Goal: Communication & Community: Answer question/provide support

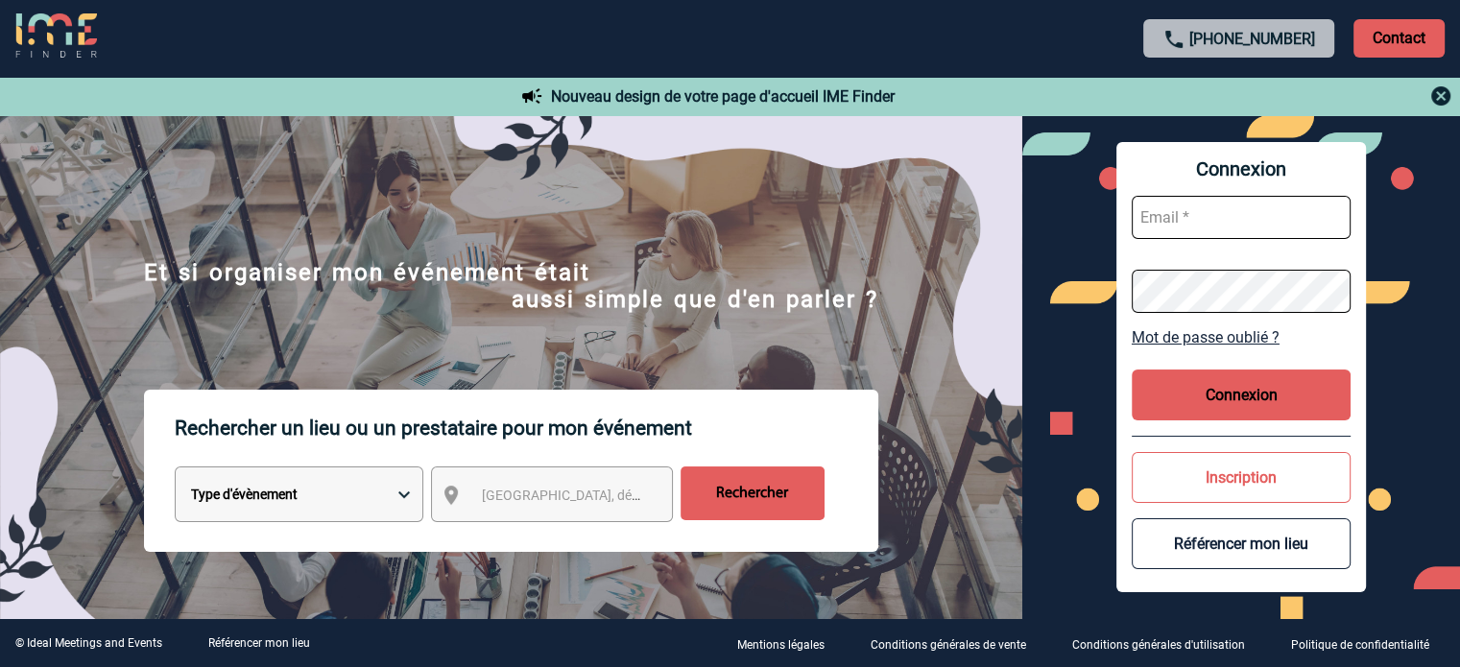
type input "[EMAIL_ADDRESS][DOMAIN_NAME]"
click at [1234, 403] on button "Connexion" at bounding box center [1241, 395] width 219 height 51
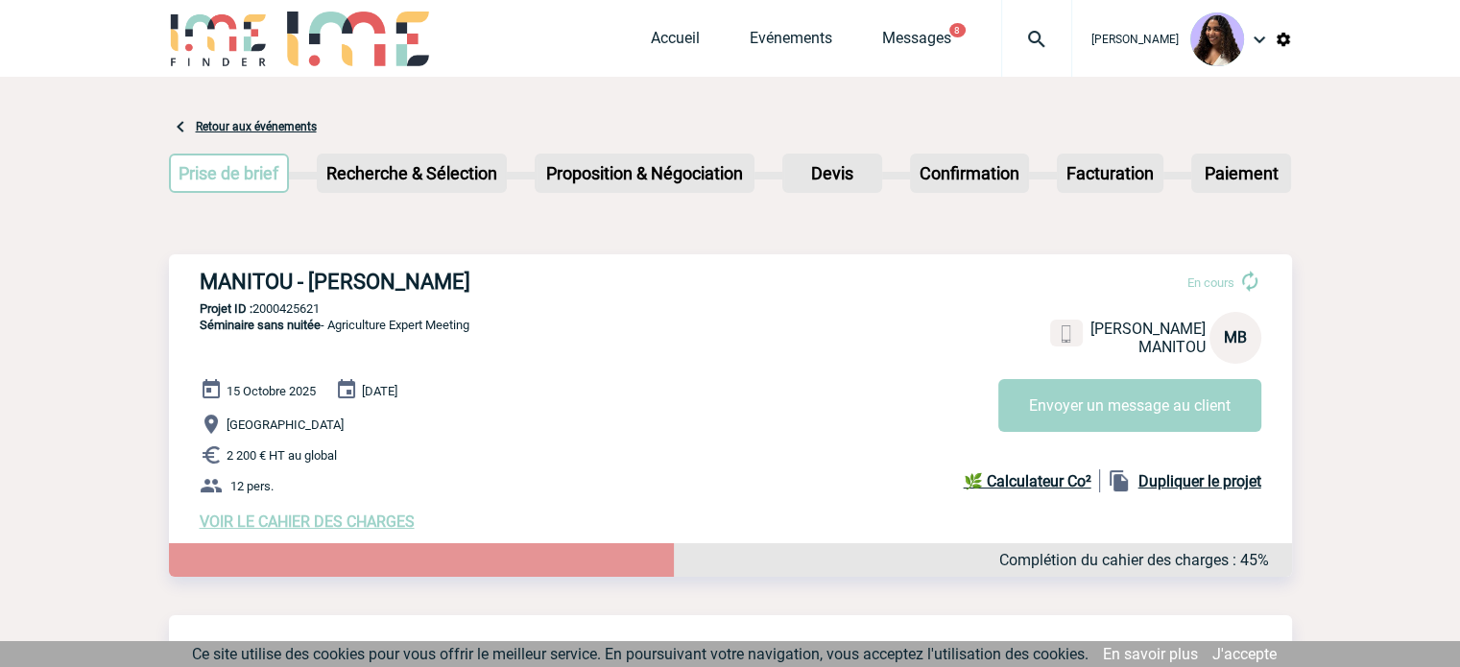
drag, startPoint x: 195, startPoint y: 286, endPoint x: 469, endPoint y: 288, distance: 274.6
click at [469, 288] on div "MANITOU - Morgane BATARD En cours Morgane BATARD MANITOU MB Envoyer un message …" at bounding box center [730, 400] width 1123 height 292
copy h3 "MANITOU - Morgane BATARD"
drag, startPoint x: 330, startPoint y: 306, endPoint x: 257, endPoint y: 315, distance: 73.5
click at [257, 315] on p "Projet ID : 2000425621" at bounding box center [730, 308] width 1123 height 14
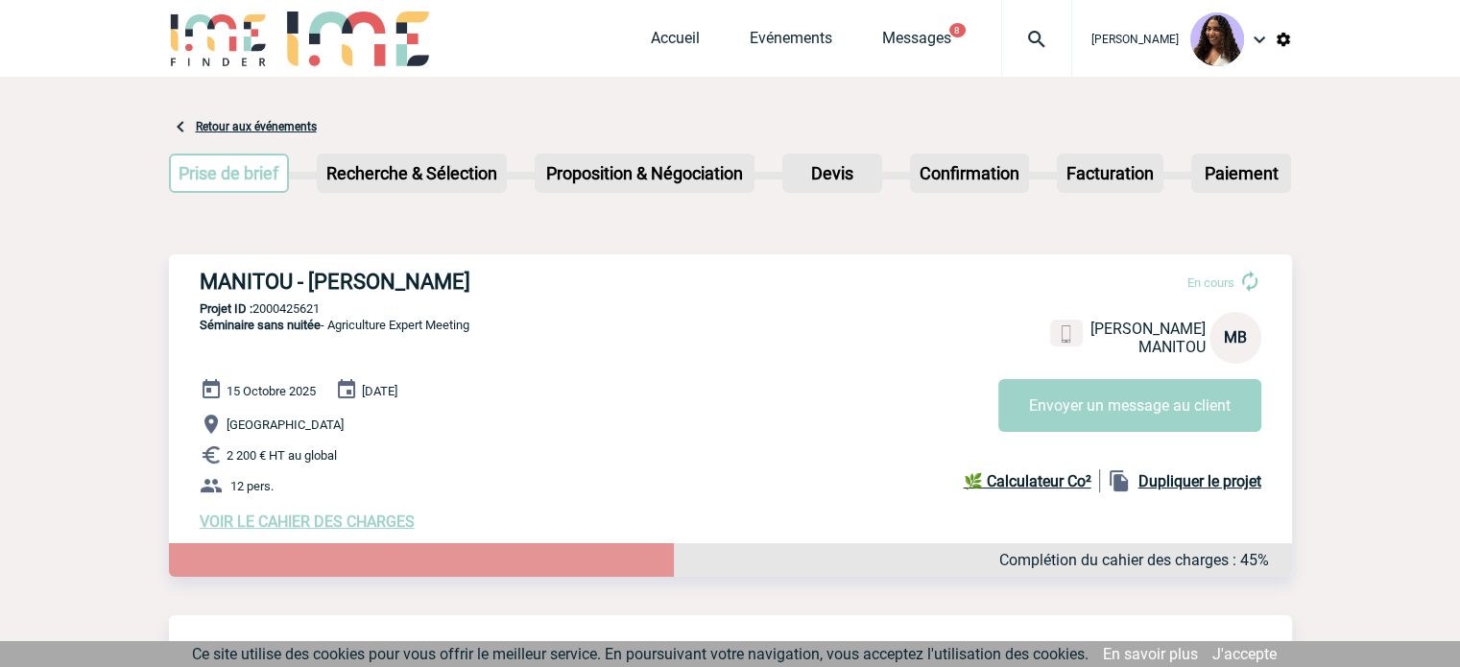
copy p "2000425621"
click at [351, 277] on h3 "MANITOU - Morgane BATARD" at bounding box center [488, 282] width 576 height 24
click at [320, 309] on p "Projet ID : 2000425621" at bounding box center [730, 308] width 1123 height 14
drag, startPoint x: 326, startPoint y: 308, endPoint x: 257, endPoint y: 318, distance: 69.8
click at [257, 318] on div "MANITOU - Morgane BATARD En cours Morgane BATARD MANITOU MB Envoyer un message …" at bounding box center [730, 400] width 1123 height 292
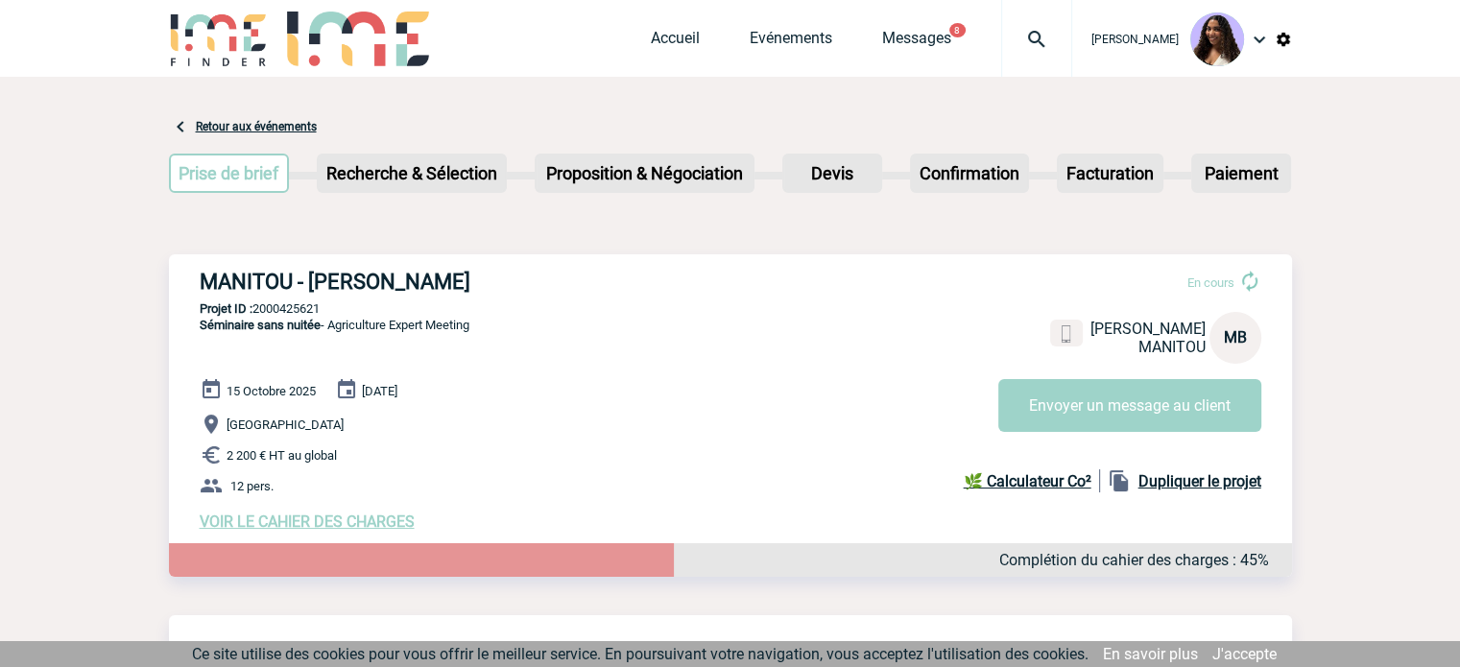
copy p "2000425621"
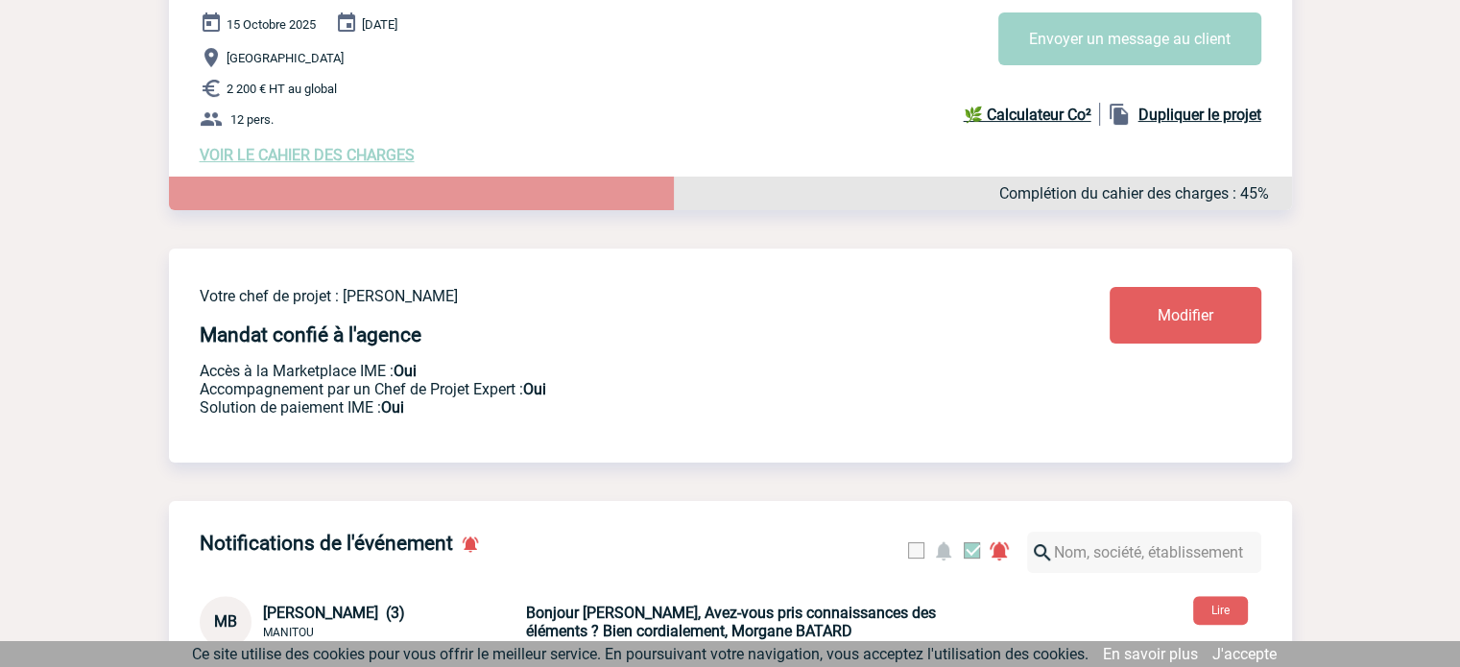
scroll to position [416, 0]
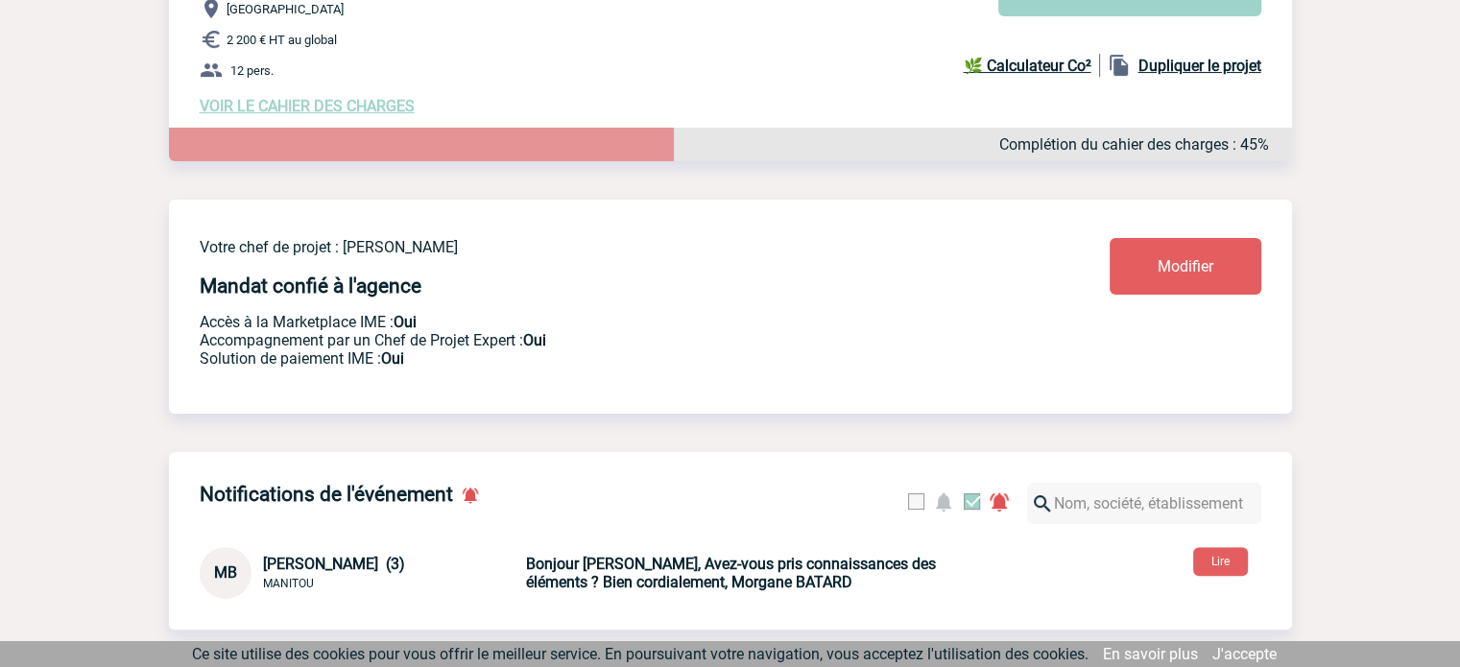
click at [812, 591] on p "Bonjour Jessica, Avez-vous pris connaissances des éléments ? Bien cordialement,…" at bounding box center [751, 573] width 451 height 36
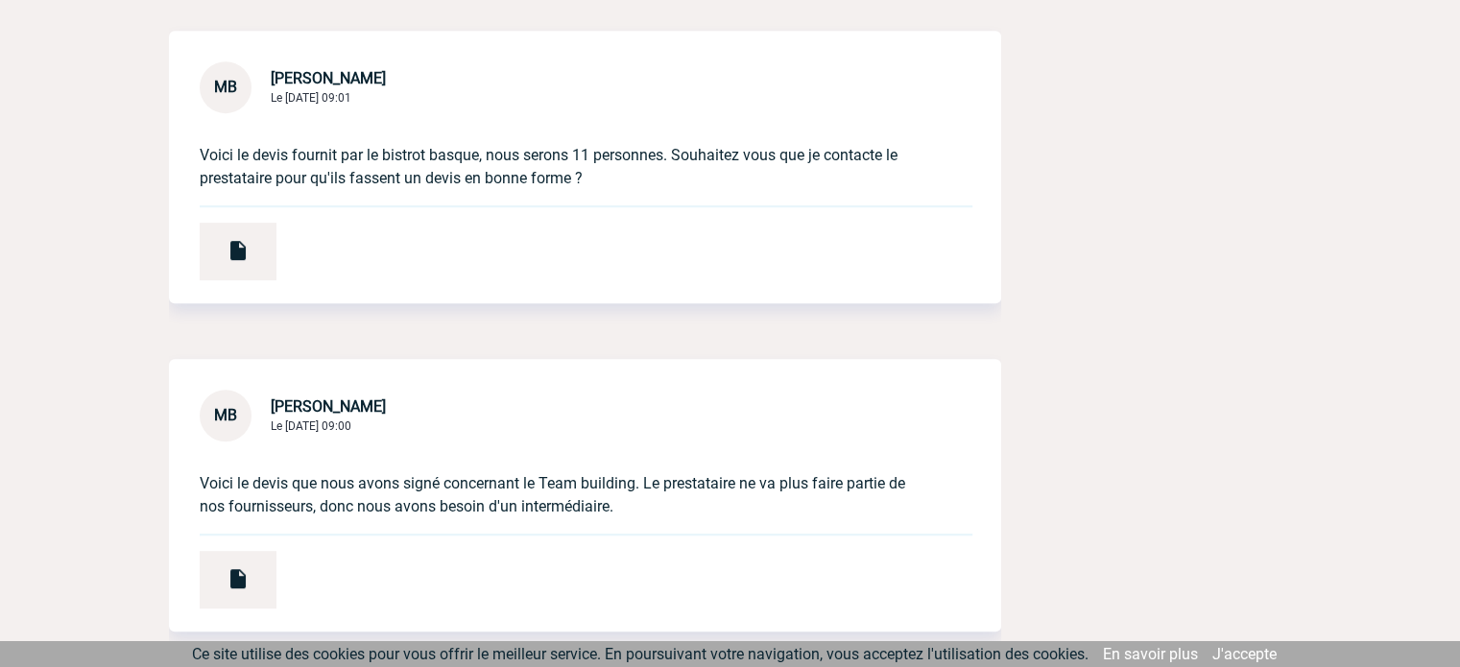
scroll to position [960, 0]
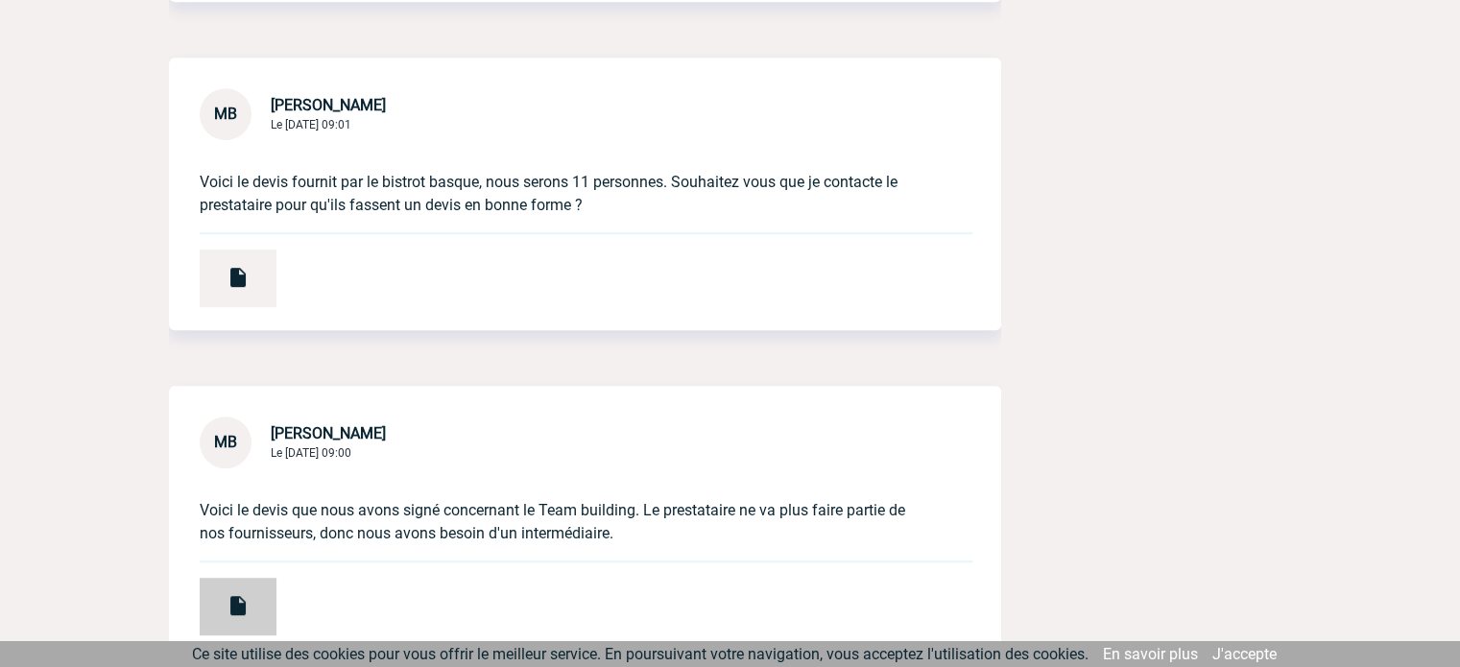
click at [232, 590] on div at bounding box center [238, 607] width 77 height 58
click at [240, 267] on img at bounding box center [238, 277] width 23 height 23
drag, startPoint x: 476, startPoint y: 181, endPoint x: 379, endPoint y: 187, distance: 97.1
click at [379, 187] on p "Voici le devis fournit par le bistrot basque, nous serons 11 personnes. Souhait…" at bounding box center [558, 178] width 717 height 77
copy p "bistrot basque"
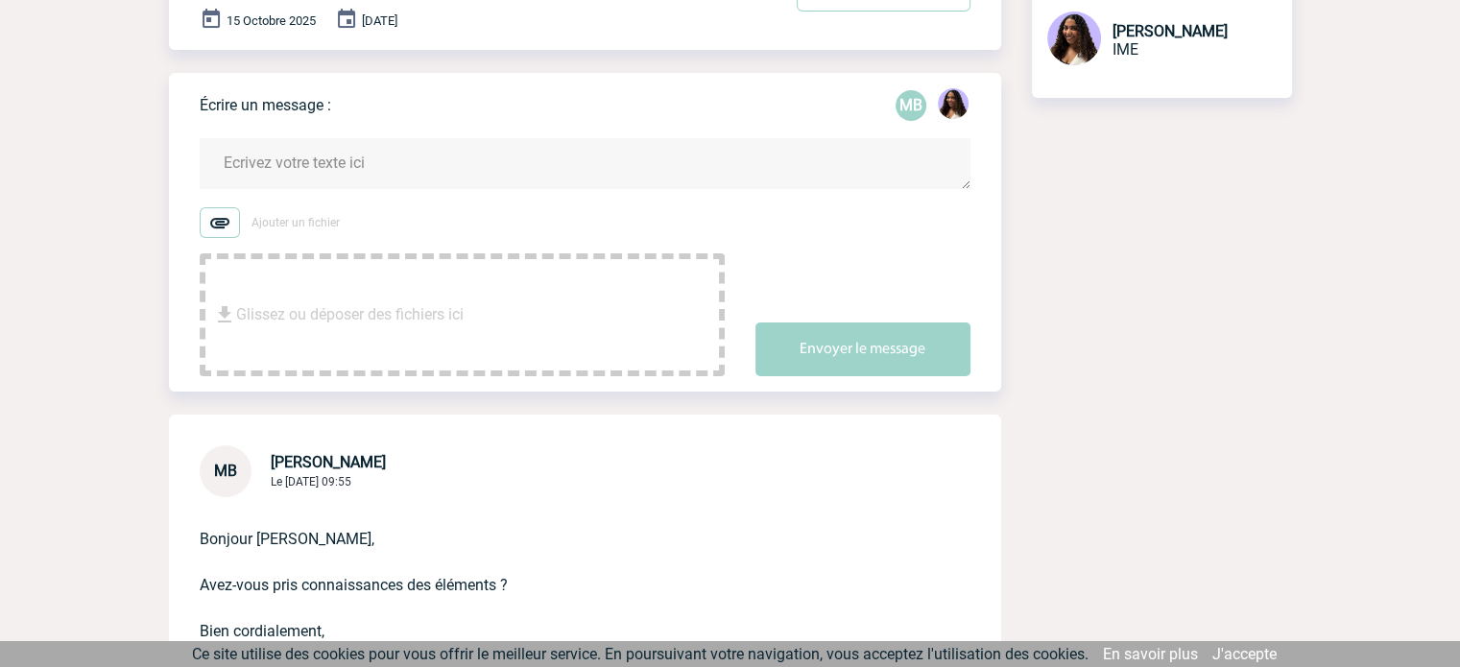
scroll to position [242, 0]
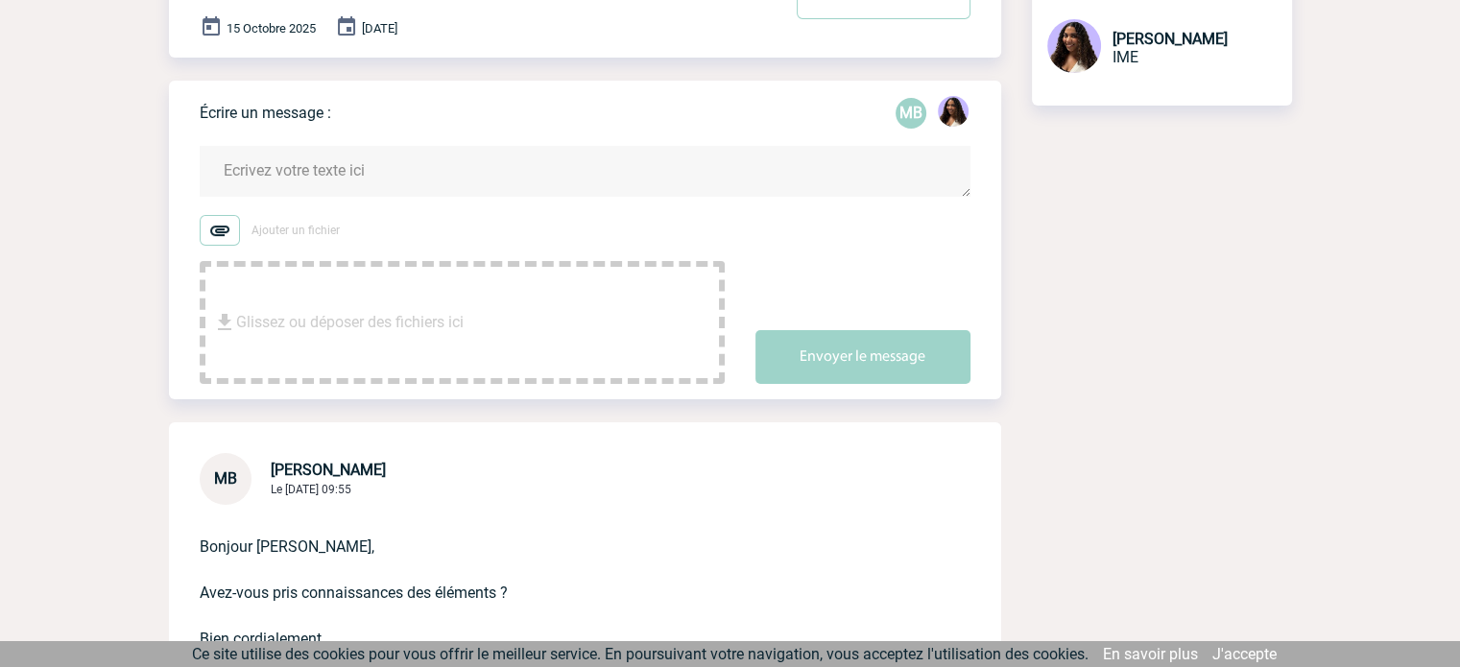
click at [287, 158] on textarea at bounding box center [585, 171] width 771 height 51
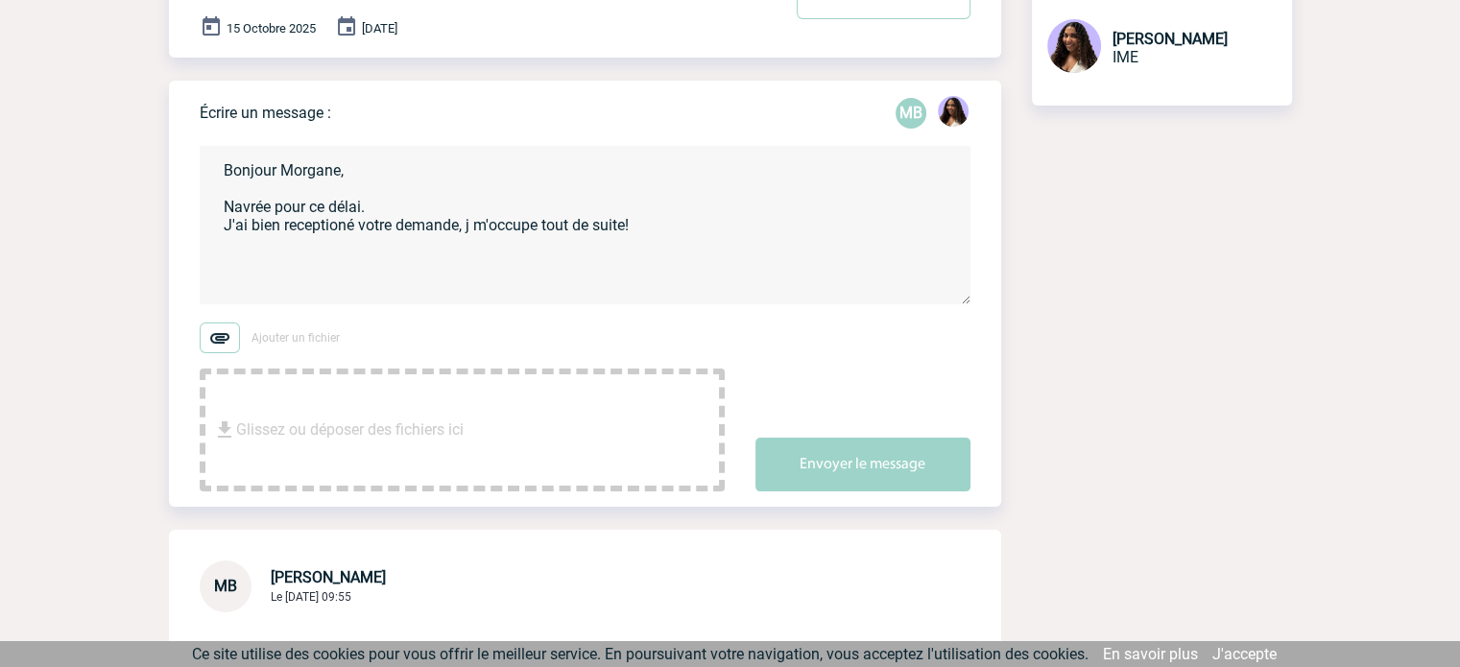
click at [337, 226] on textarea "Bonjour Morgane, Navrée pour ce délai. J'ai bien receptioné votre demande, j m'…" at bounding box center [585, 225] width 771 height 158
click at [656, 226] on textarea "Bonjour Morgane, Navrée pour ce délai. J'ai bien réceptionné votre demande, j m…" at bounding box center [585, 225] width 771 height 158
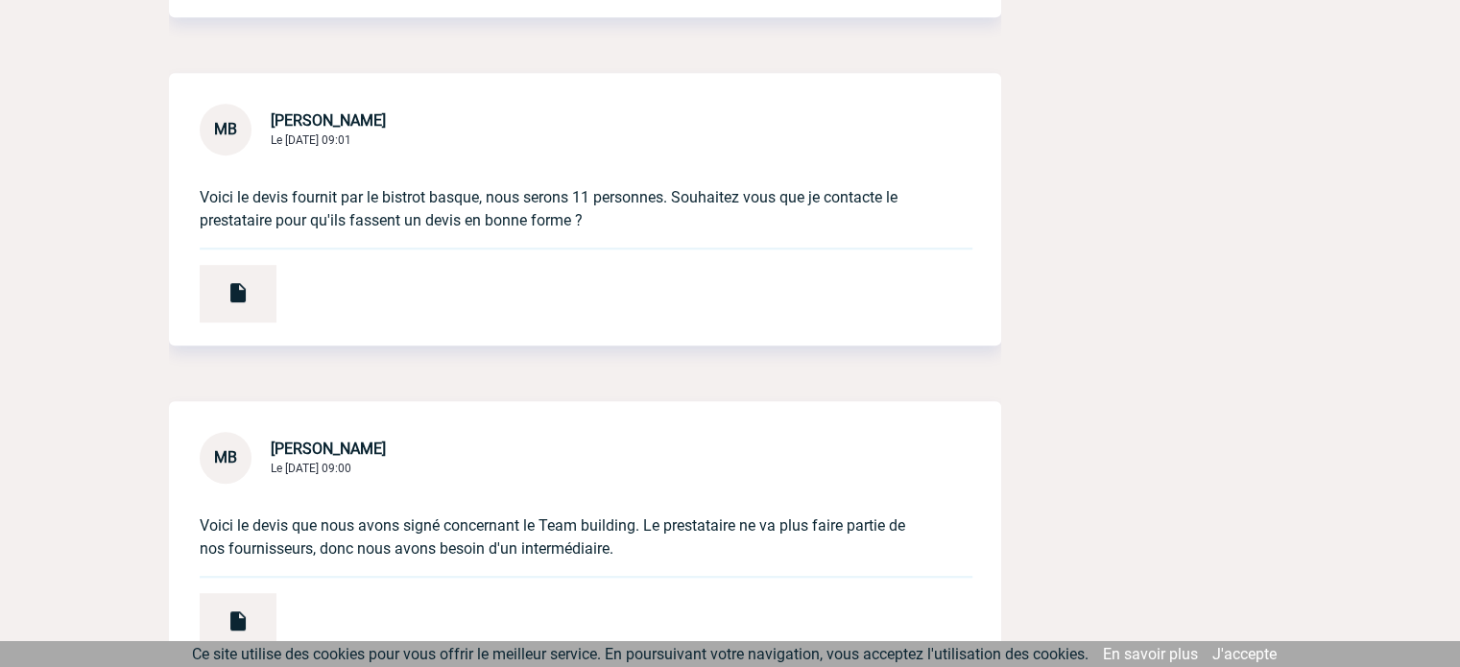
scroll to position [1170, 0]
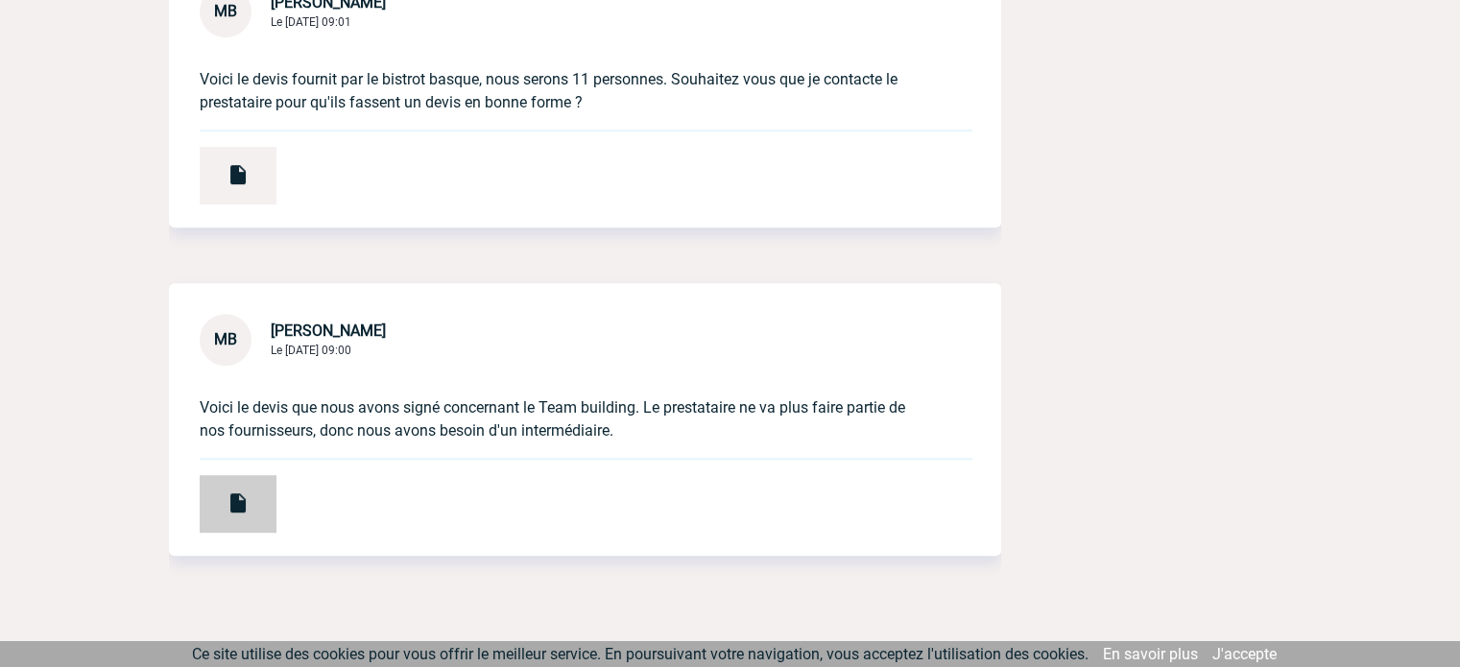
click at [255, 491] on div at bounding box center [238, 504] width 77 height 58
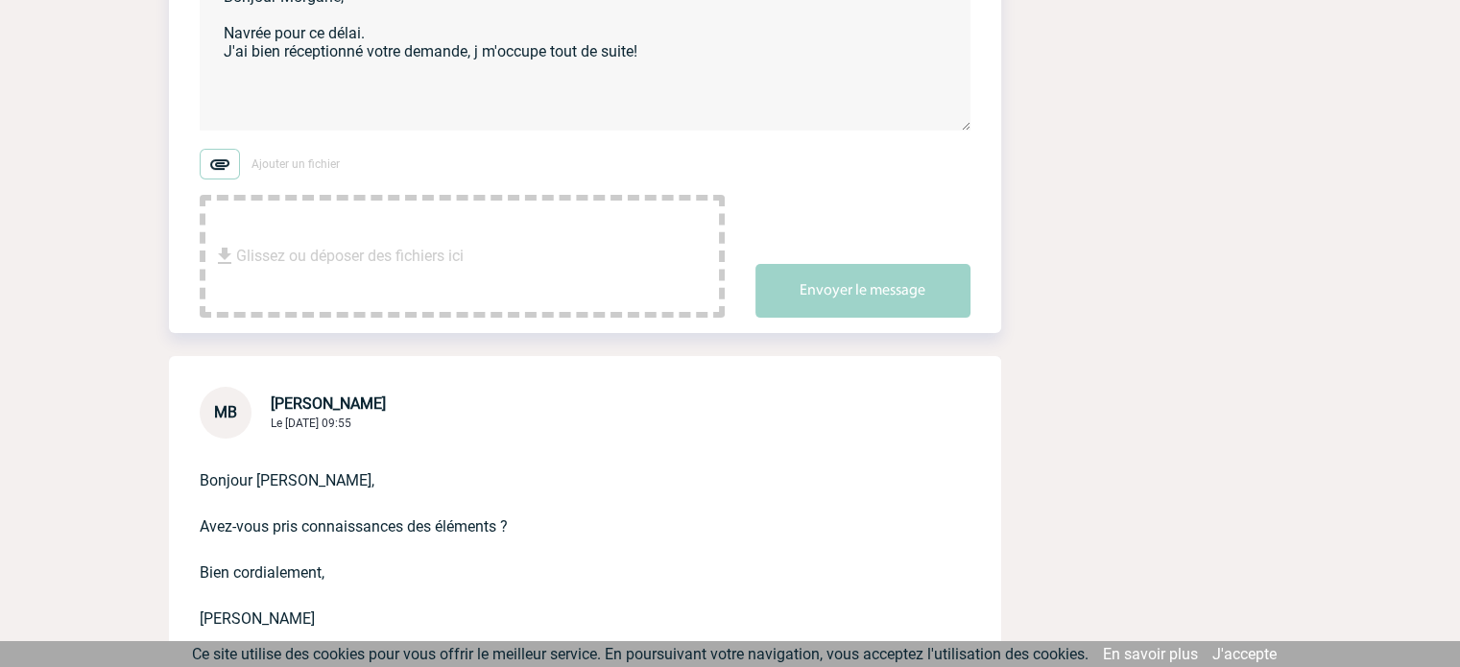
scroll to position [306, 0]
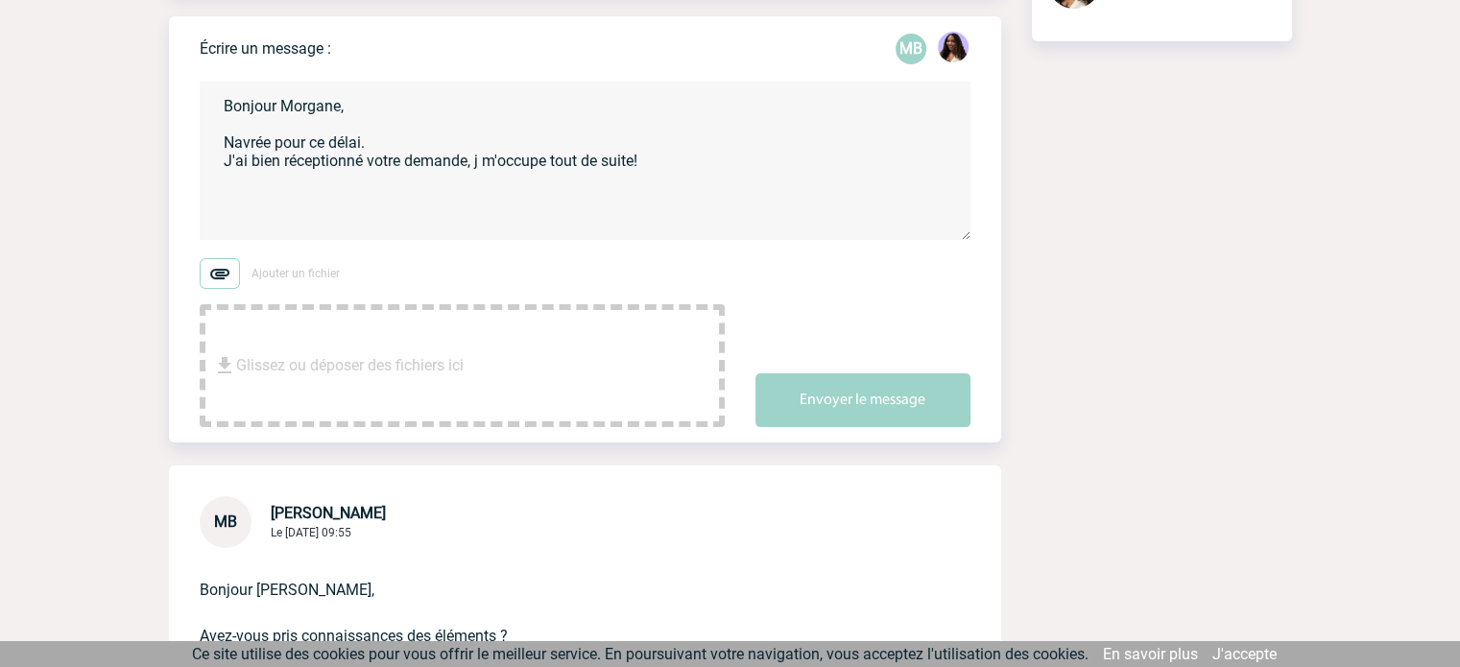
click at [657, 172] on textarea "Bonjour Morgane, Navrée pour ce délai. J'ai bien réceptionné votre demande, j m…" at bounding box center [585, 161] width 771 height 158
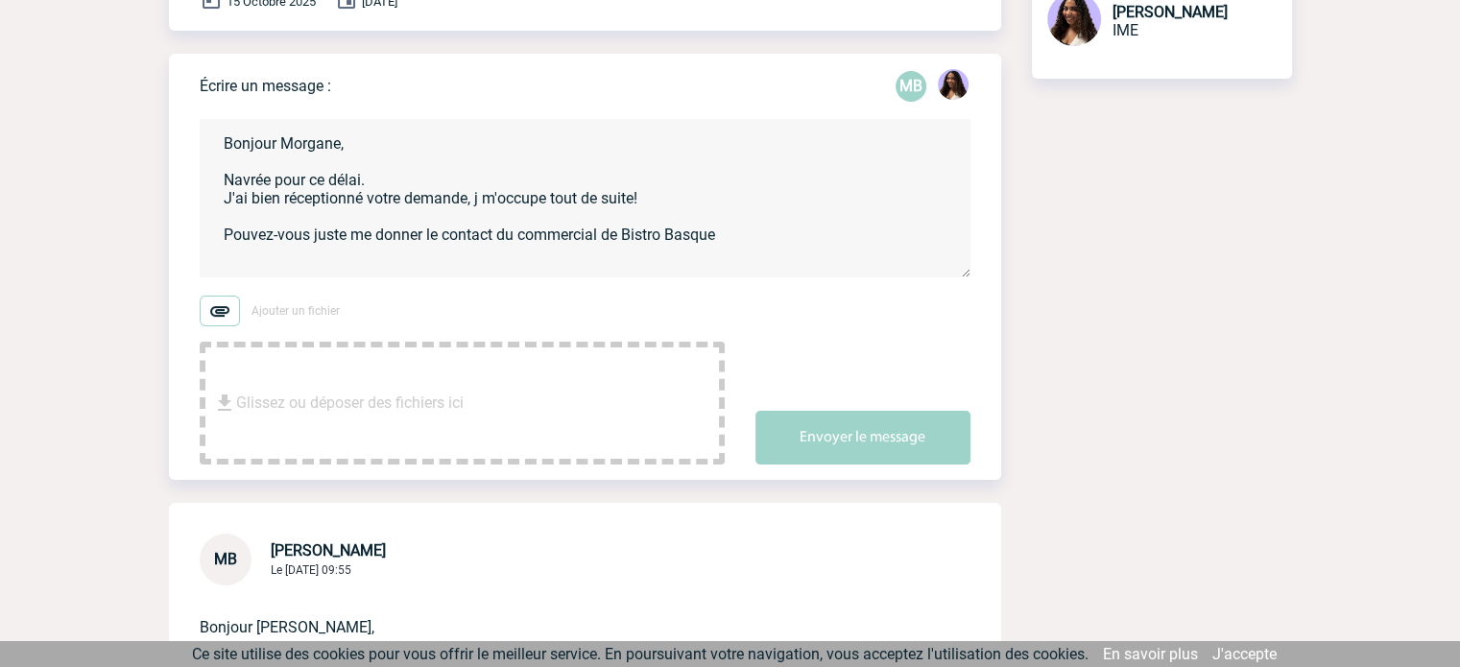
scroll to position [242, 0]
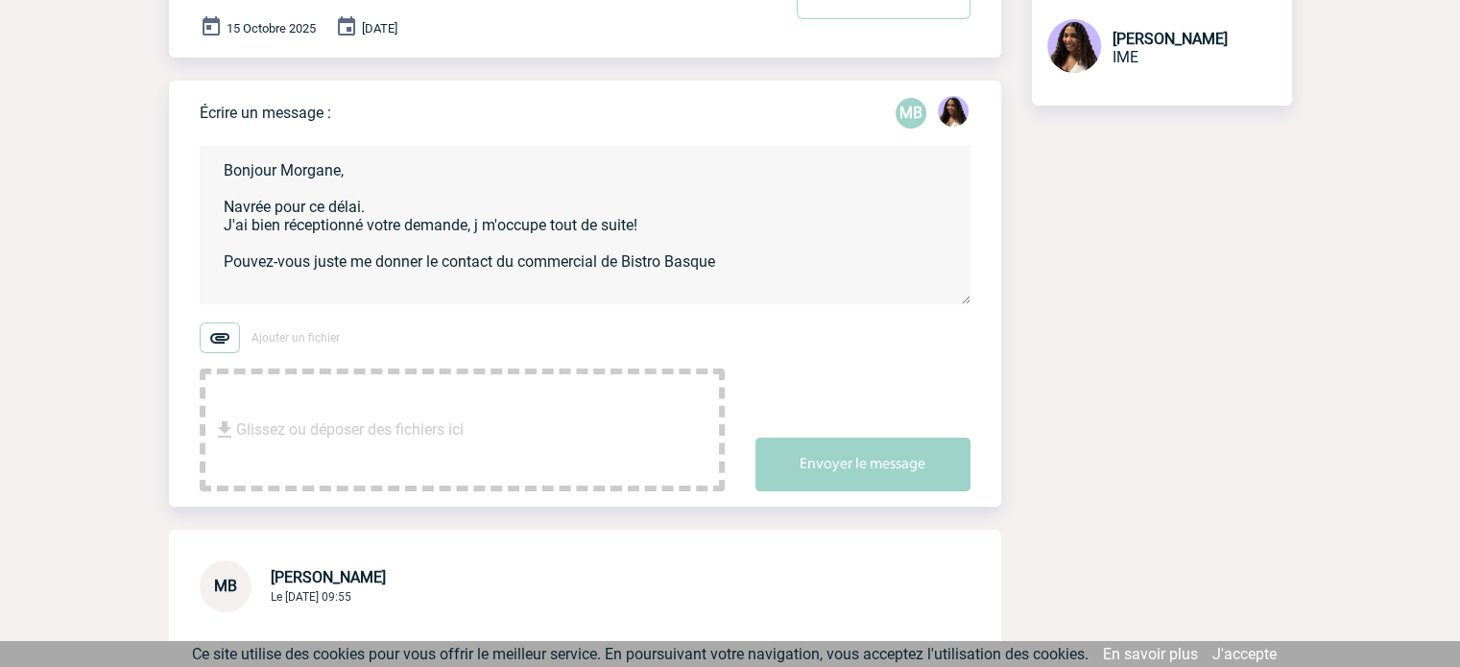
drag, startPoint x: 737, startPoint y: 276, endPoint x: 213, endPoint y: 160, distance: 536.7
click at [213, 160] on textarea "Bonjour Morgane, Navrée pour ce délai. J'ai bien réceptionné votre demande, j m…" at bounding box center [585, 225] width 771 height 158
click at [517, 257] on textarea "Bonjour Morgane, Navrée pour ce délai. J'ai bien réceptionné votre demande, j m…" at bounding box center [585, 225] width 771 height 158
drag, startPoint x: 743, startPoint y: 255, endPoint x: 217, endPoint y: 211, distance: 527.9
click at [217, 211] on textarea "Bonjour Morgane, Navrée pour ce délai. J'ai bien réceptionné votre demande, j m…" at bounding box center [585, 225] width 771 height 158
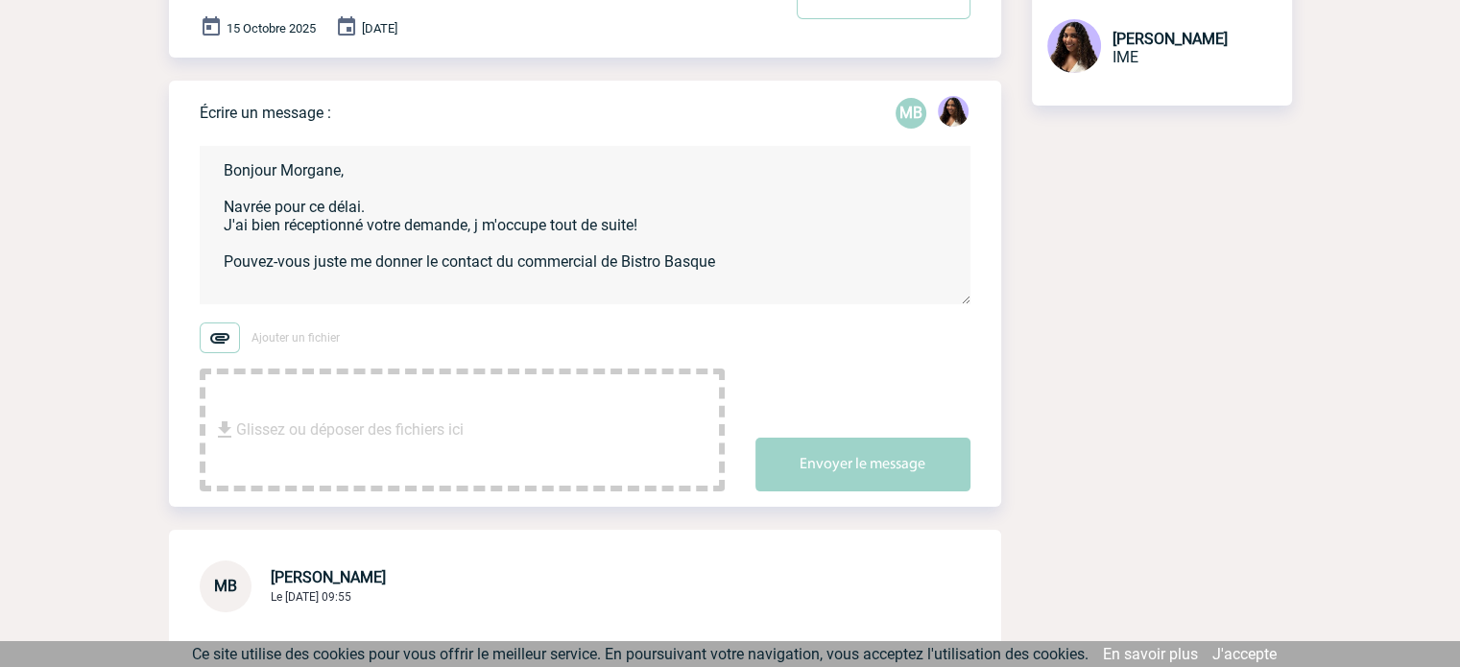
paste textarea "’ai bien reçu votre demande, je m’en occupe tout de suite ! Pouvez-vous simplem…"
click at [828, 266] on textarea "Bonjour Morgane, Navrée pour ce délai. J’ai bien reçu votre demande, je m’en oc…" at bounding box center [585, 225] width 771 height 158
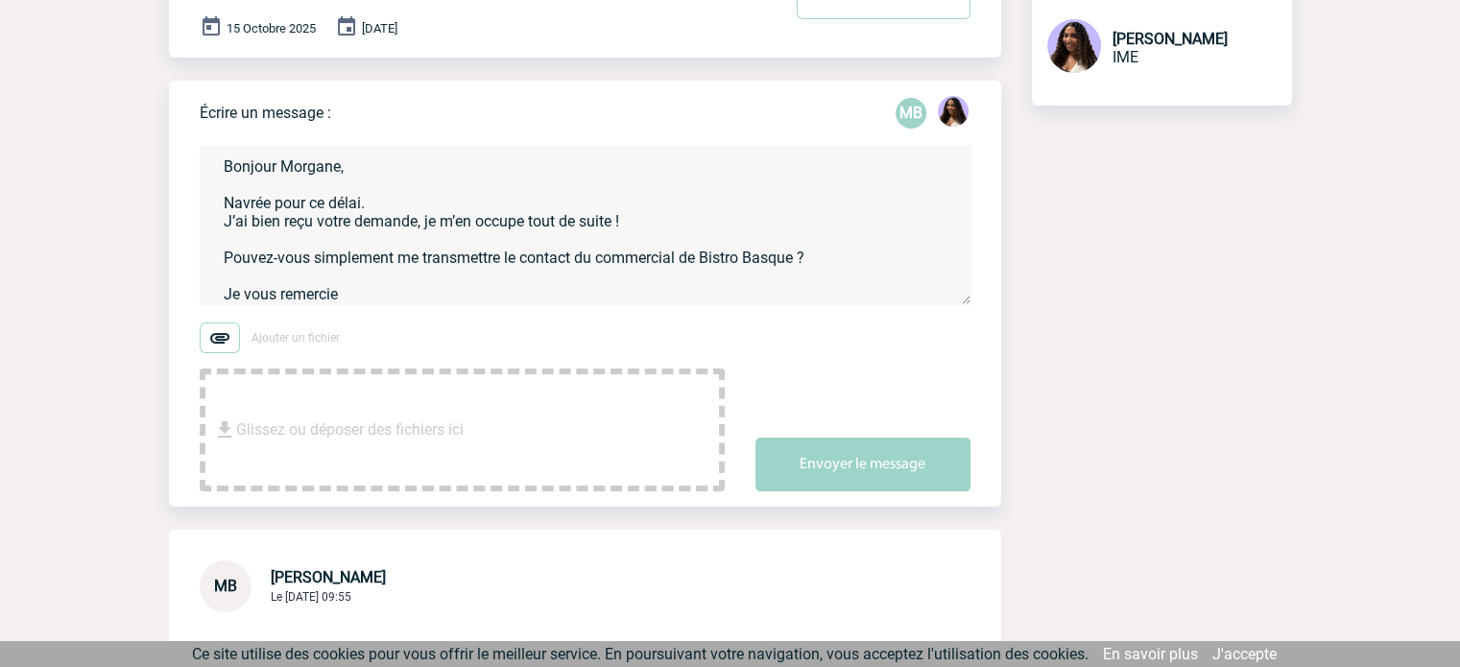
type textarea "Bonjour Morgane, Navrée pour ce délai. J’ai bien reçu votre demande, je m’en oc…"
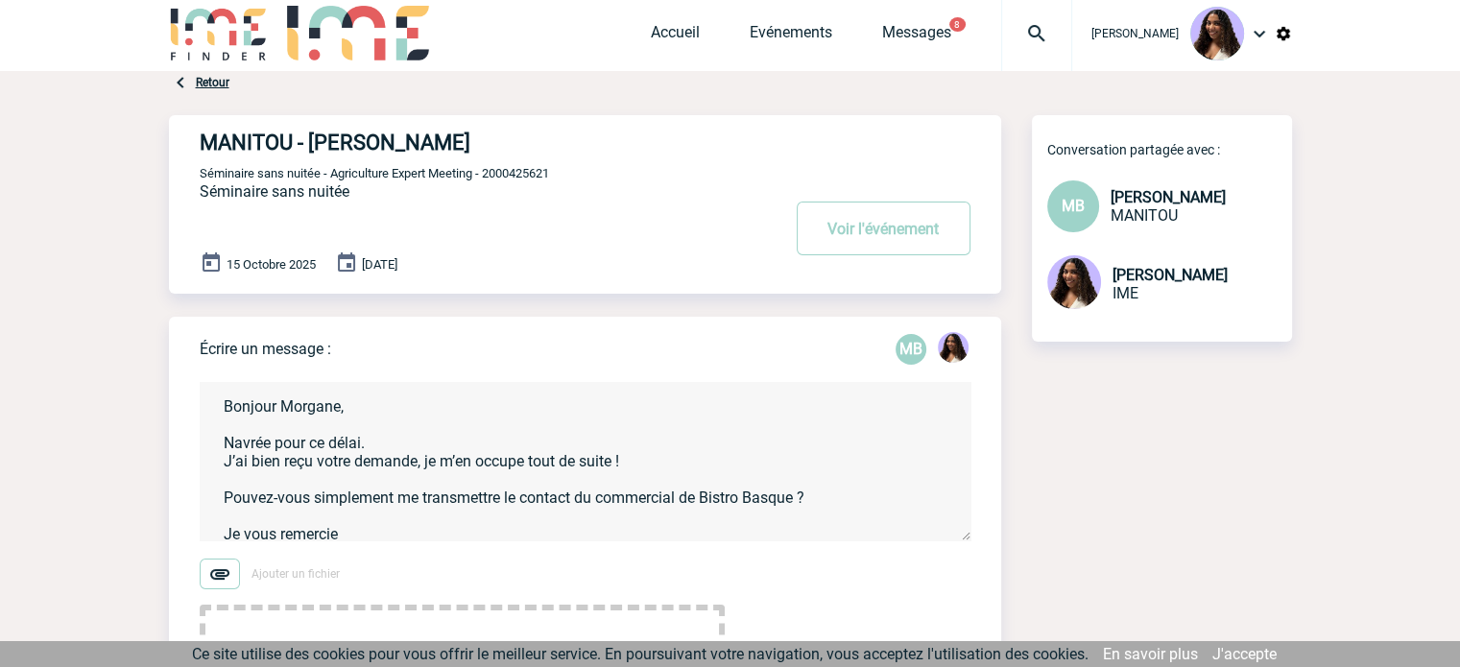
scroll to position [0, 0]
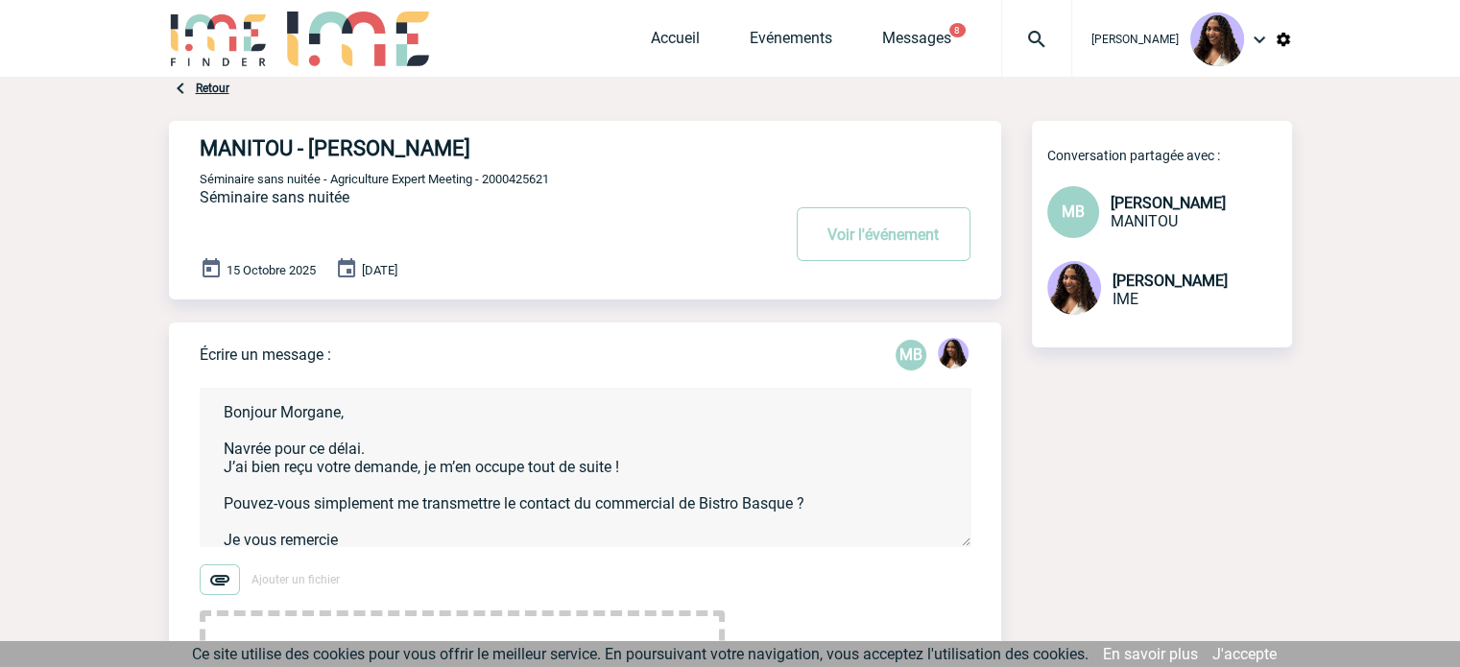
drag, startPoint x: 483, startPoint y: 152, endPoint x: 312, endPoint y: 157, distance: 171.0
click at [312, 157] on h4 "MANITOU - Morgane BATARD" at bounding box center [461, 148] width 523 height 24
copy h4 "Morgane BATARD"
click at [384, 552] on form "Bonjour Morgane, Navrée pour ce délai. J’ai bien reçu votre demande, je m’en oc…" at bounding box center [601, 549] width 802 height 370
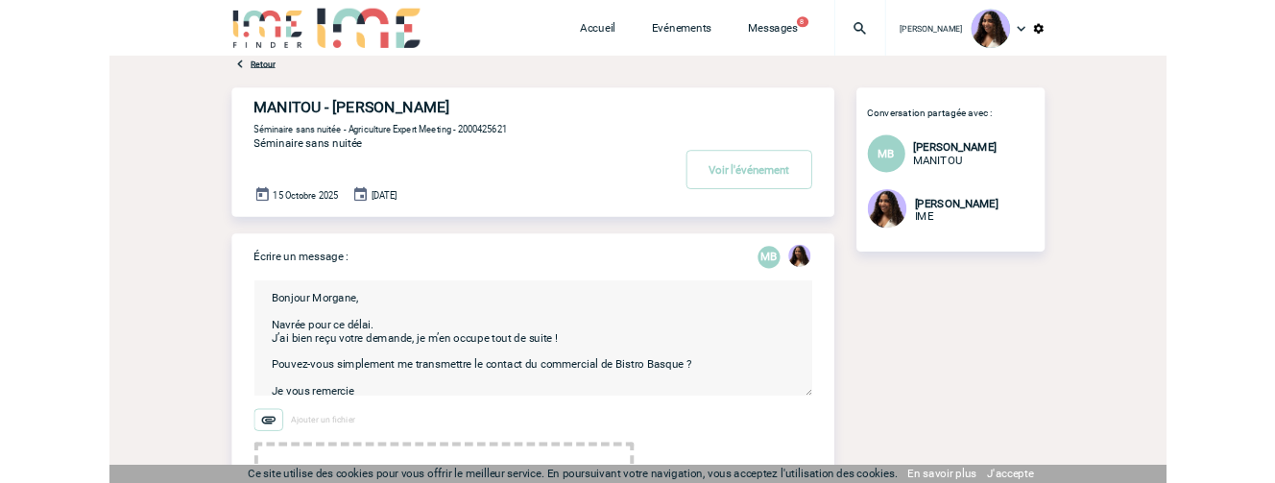
scroll to position [27, 0]
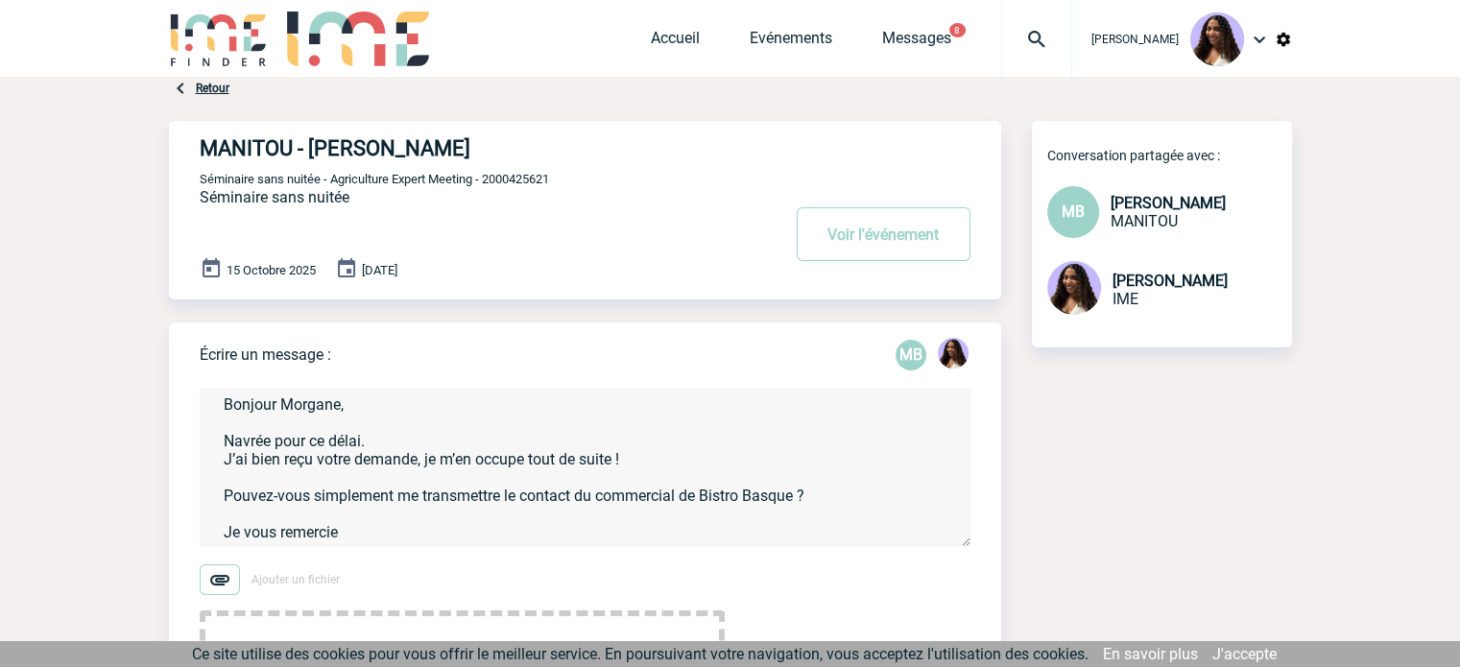
drag, startPoint x: 221, startPoint y: 401, endPoint x: 386, endPoint y: 564, distance: 231.5
click at [386, 564] on form "Bonjour Morgane, Navrée pour ce délai. J’ai bien reçu votre demande, je m’en oc…" at bounding box center [601, 549] width 802 height 370
click at [361, 378] on form "Bonjour Morgane, Navrée pour ce délai. J’ai bien reçu votre demande, je m’en oc…" at bounding box center [601, 549] width 802 height 370
drag, startPoint x: 815, startPoint y: 475, endPoint x: 199, endPoint y: 475, distance: 616.3
click at [200, 475] on textarea "Bonjour Morgane, Navrée pour ce délai. J’ai bien reçu votre demande, je m’en oc…" at bounding box center [585, 467] width 771 height 158
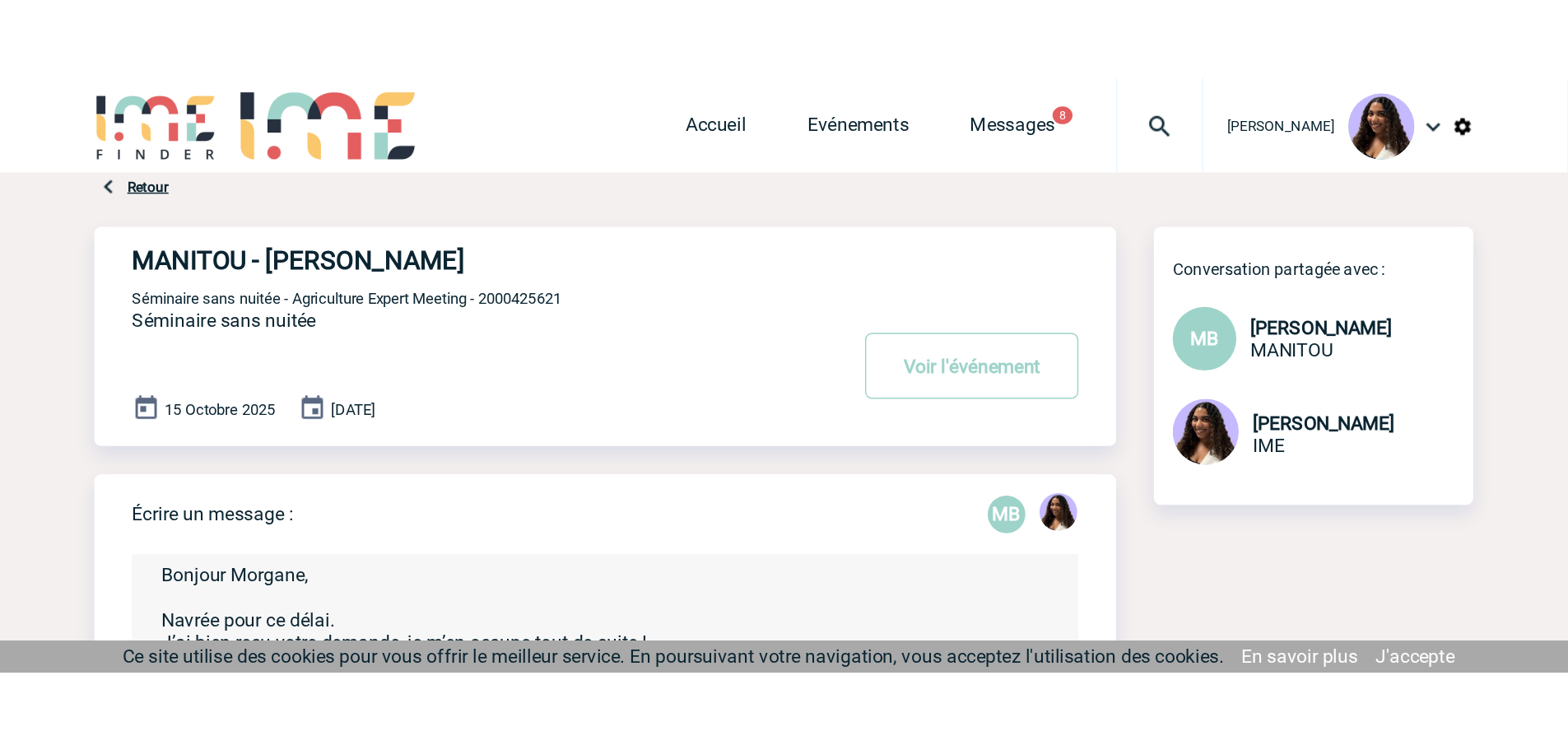
scroll to position [22, 0]
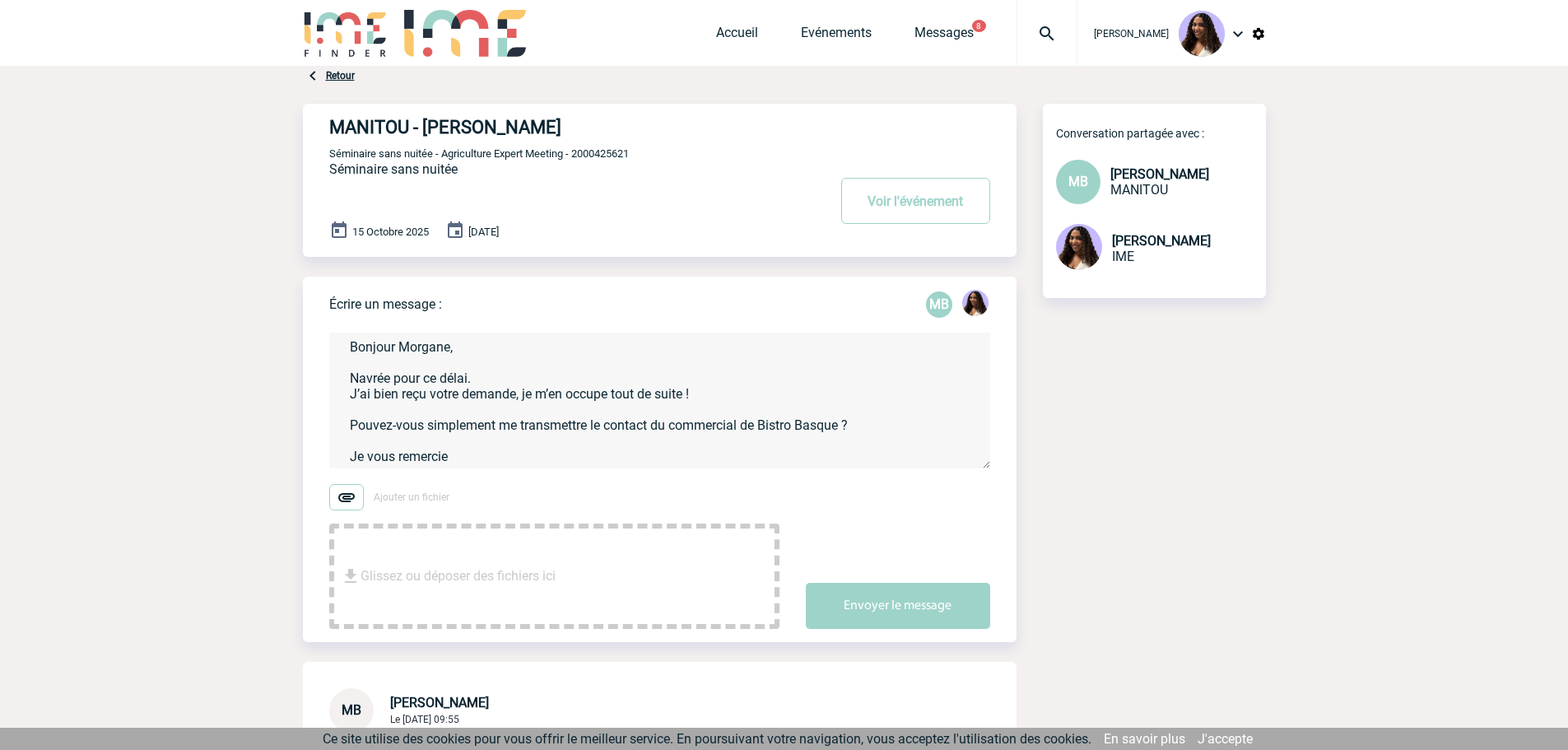
click at [532, 158] on span "Séminaire sans nuitée - Agriculture Expert Meeting - 2000425621" at bounding box center [478, 153] width 299 height 12
drag, startPoint x: 646, startPoint y: 155, endPoint x: 577, endPoint y: 154, distance: 69.0
click at [577, 154] on p "Séminaire sans nuitée - Agriculture Expert Meeting - 2000425621" at bounding box center [576, 153] width 494 height 13
copy span "2000425621"
